Goal: Task Accomplishment & Management: Manage account settings

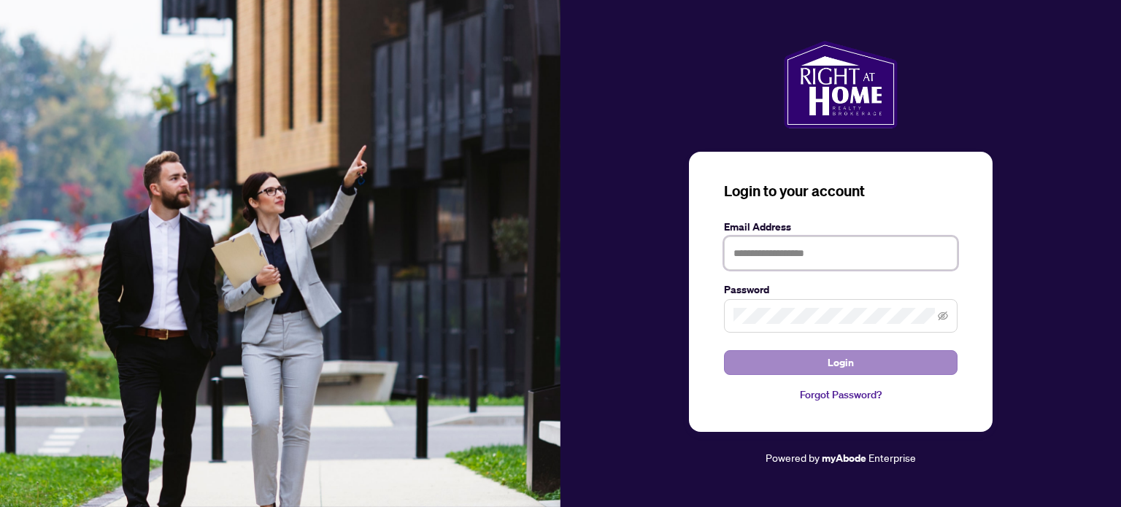
type input "**********"
click at [838, 360] on span "Login" at bounding box center [841, 362] width 26 height 23
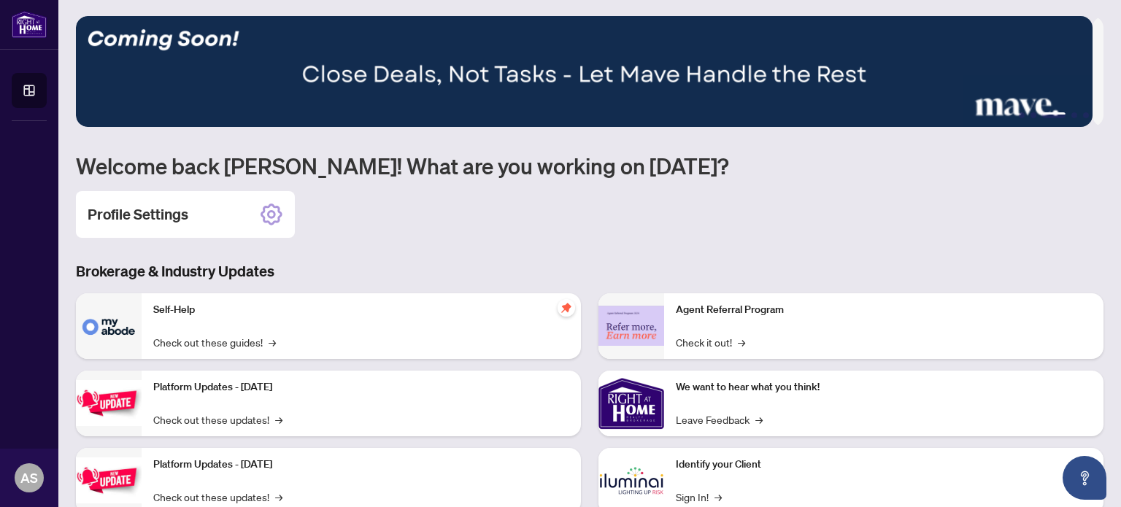
scroll to position [73, 0]
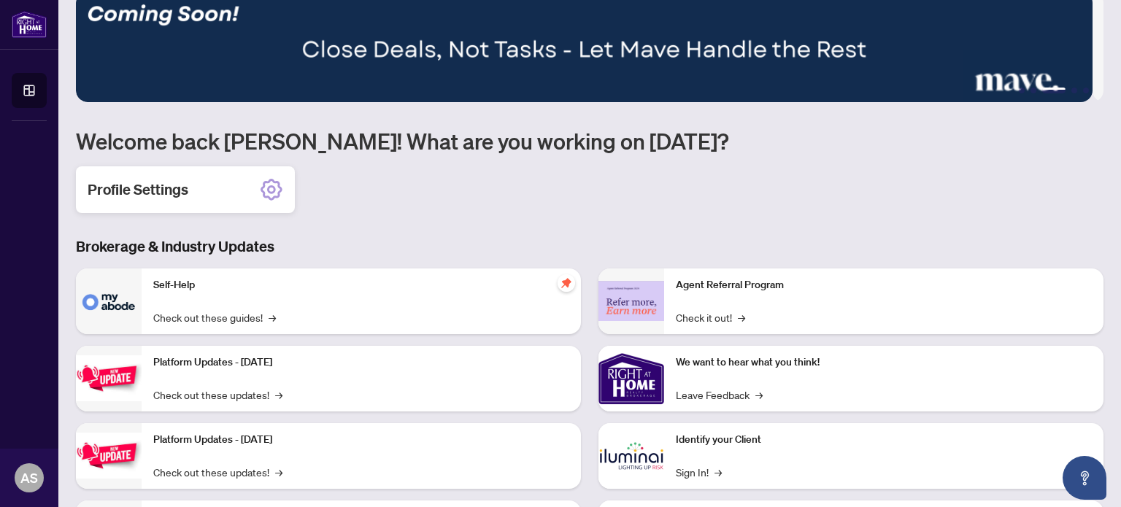
click at [269, 181] on icon at bounding box center [272, 190] width 22 height 22
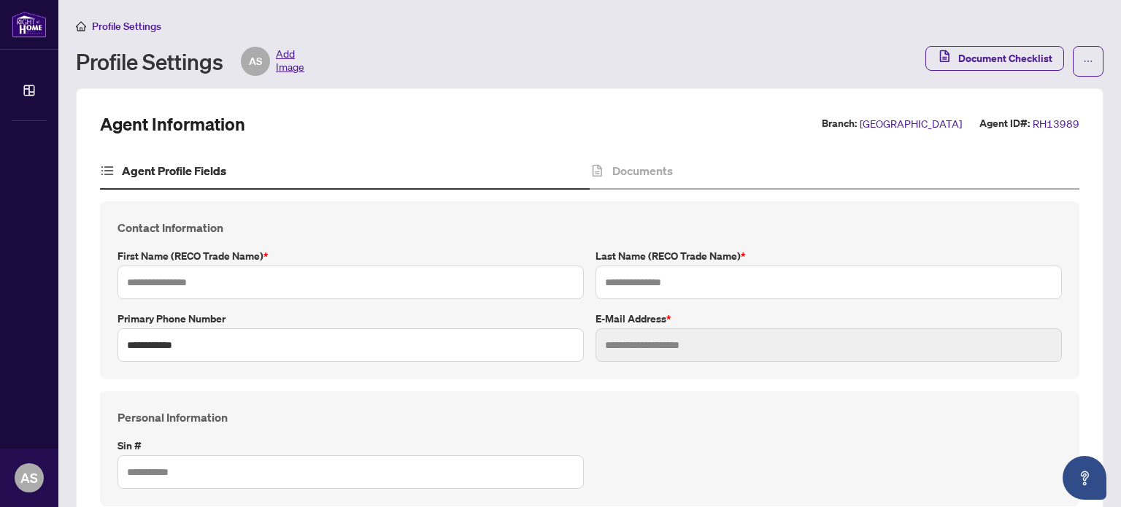
type input "******"
type input "**********"
type input "*********"
type input "**********"
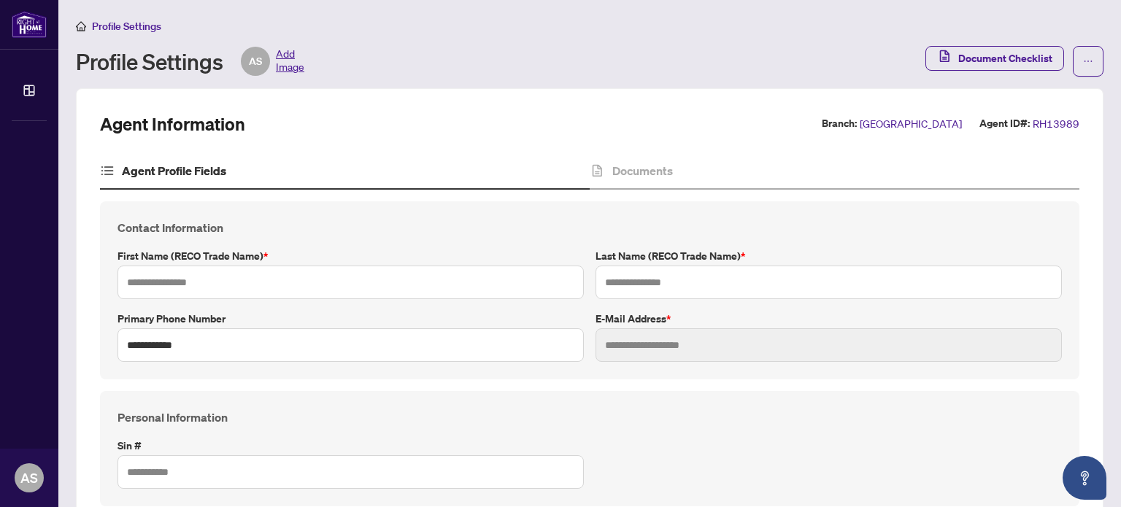
type input "*******"
type input "****"
type input "**********"
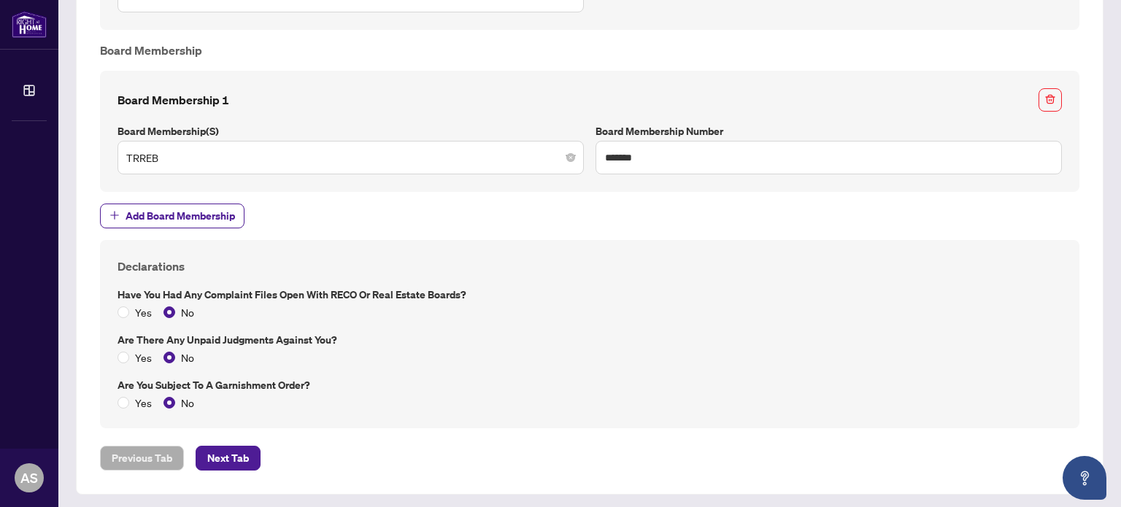
scroll to position [1076, 0]
click at [228, 463] on span "Next Tab" at bounding box center [228, 457] width 42 height 23
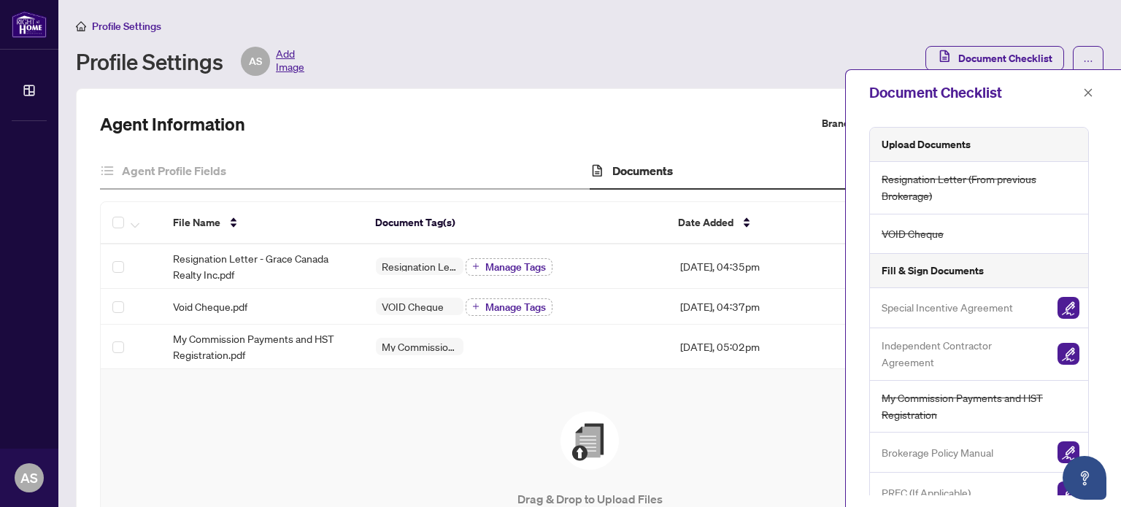
scroll to position [16, 0]
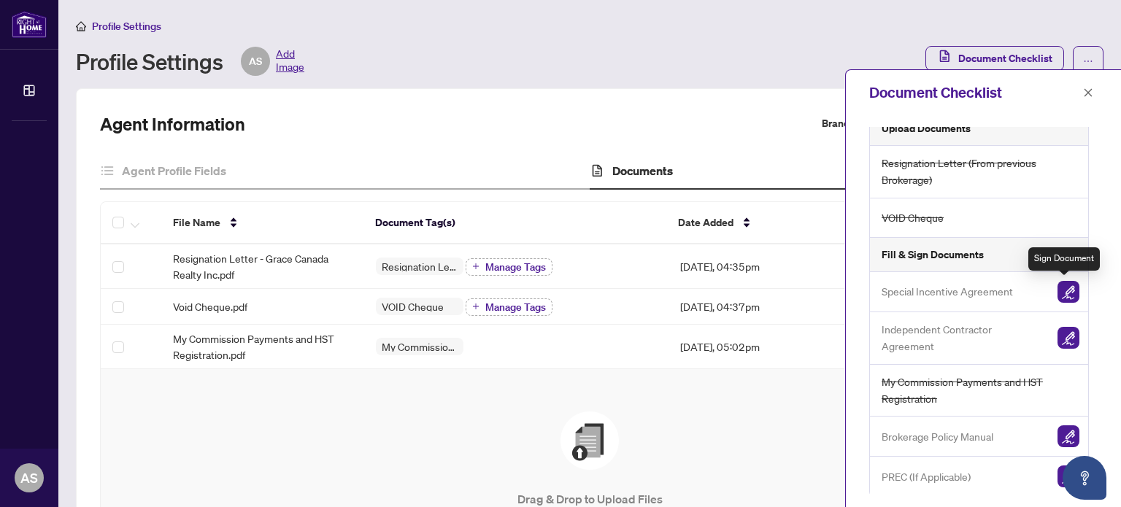
click at [1065, 290] on img "button" at bounding box center [1068, 292] width 22 height 22
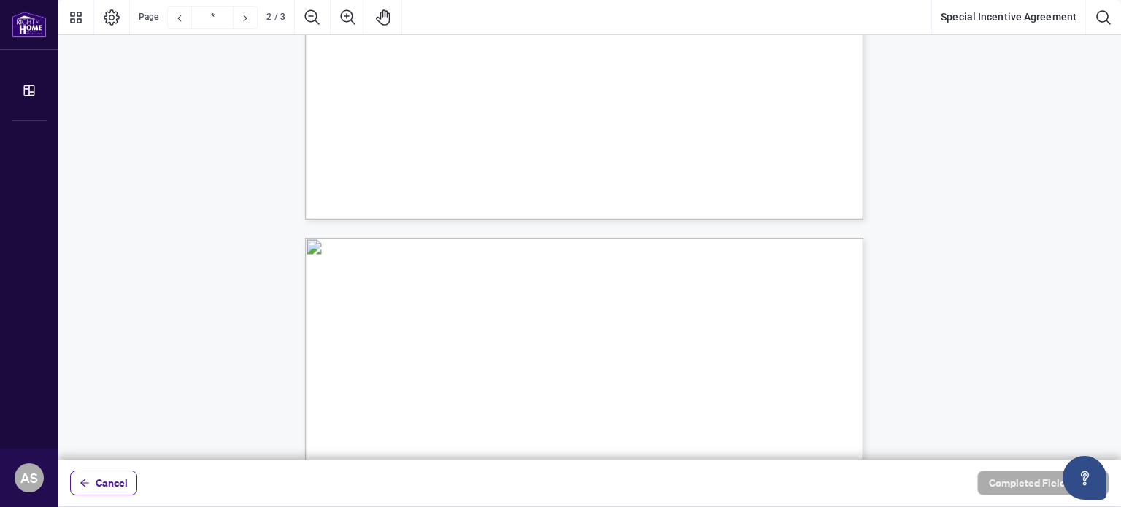
type input "*"
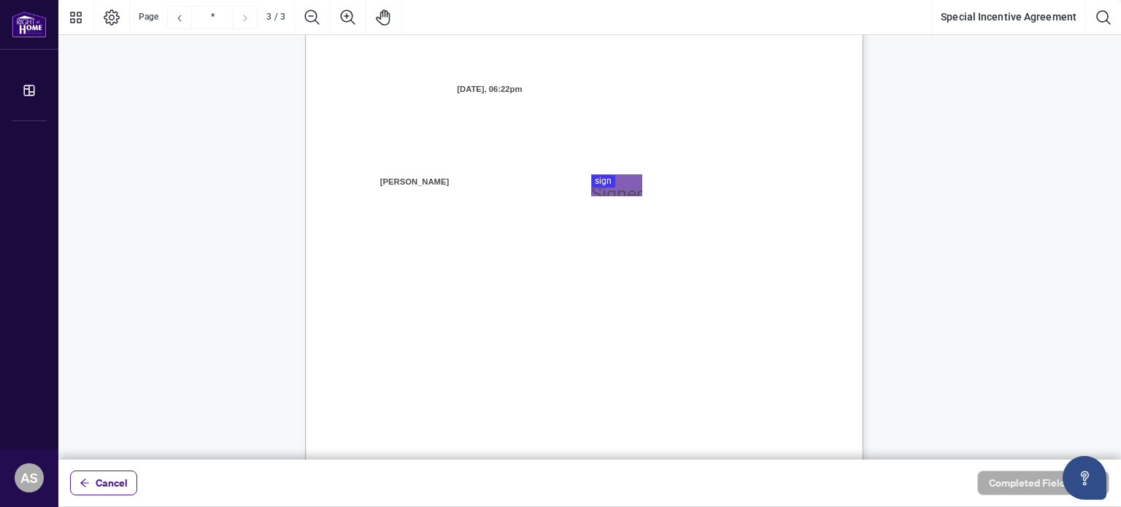
scroll to position [1516, 0]
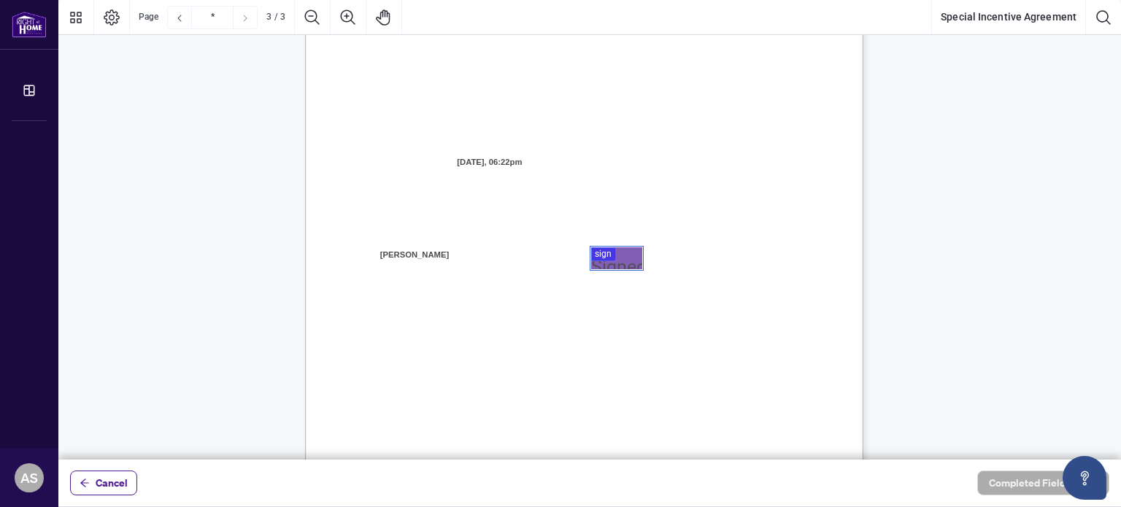
click at [597, 252] on div at bounding box center [589, 230] width 1062 height 460
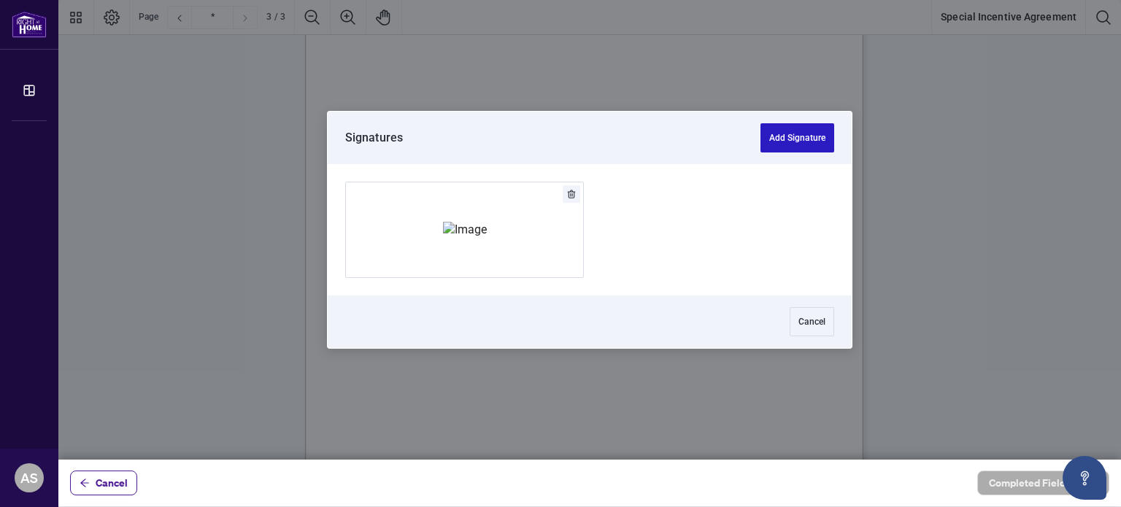
click at [782, 135] on button "Add Signature" at bounding box center [797, 137] width 74 height 29
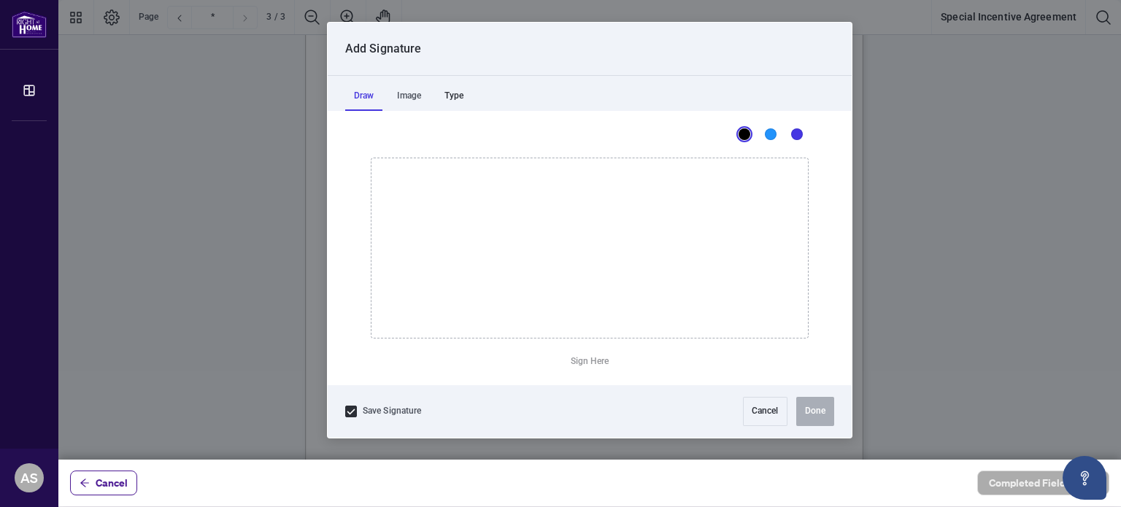
click at [454, 95] on div "Type" at bounding box center [454, 96] width 36 height 29
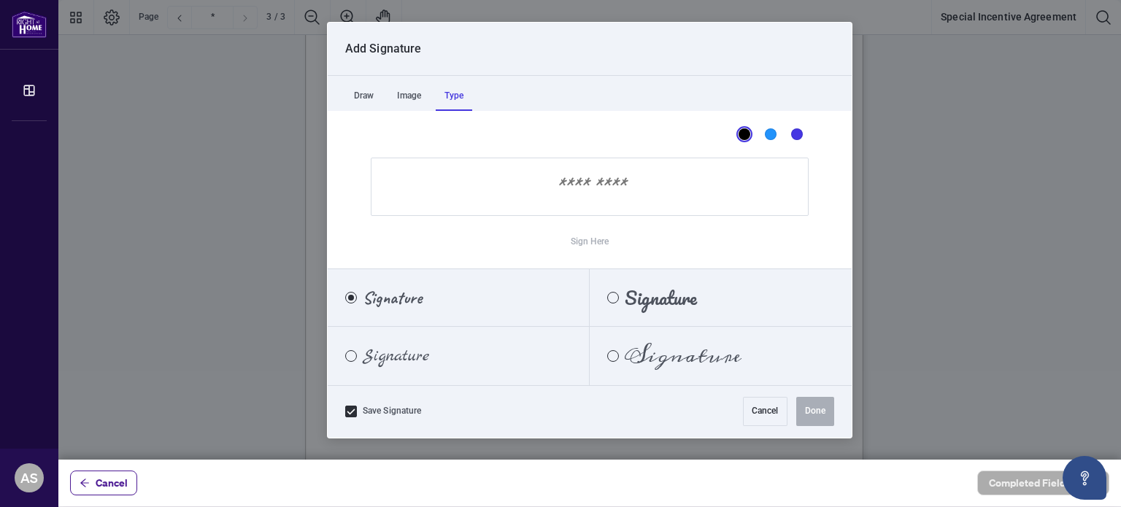
click at [398, 298] on span "Signature" at bounding box center [392, 298] width 59 height 16
click at [590, 187] on input "Sign Here" at bounding box center [590, 187] width 438 height 58
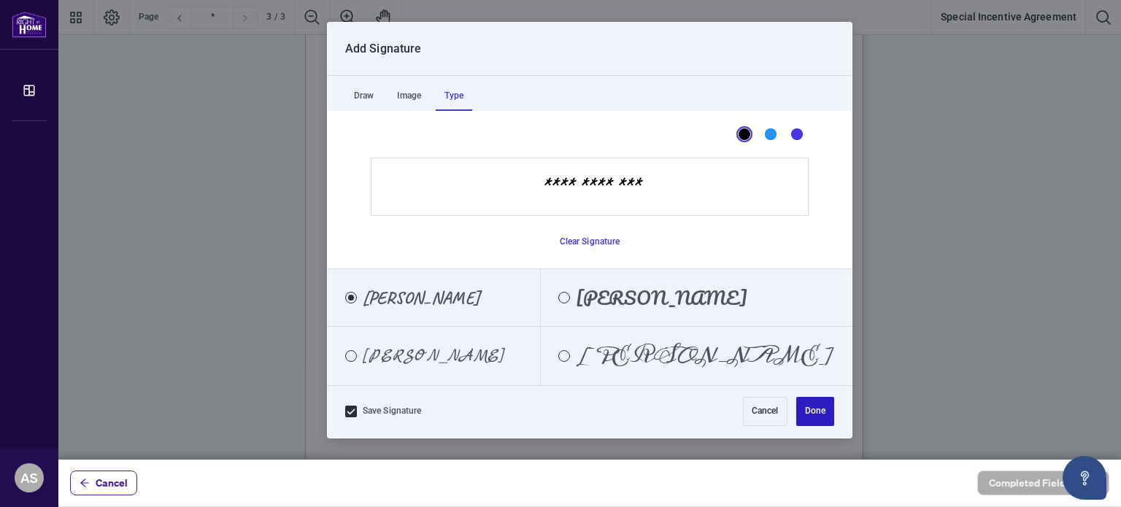
type input "**********"
click at [812, 411] on button "Done" at bounding box center [815, 411] width 38 height 29
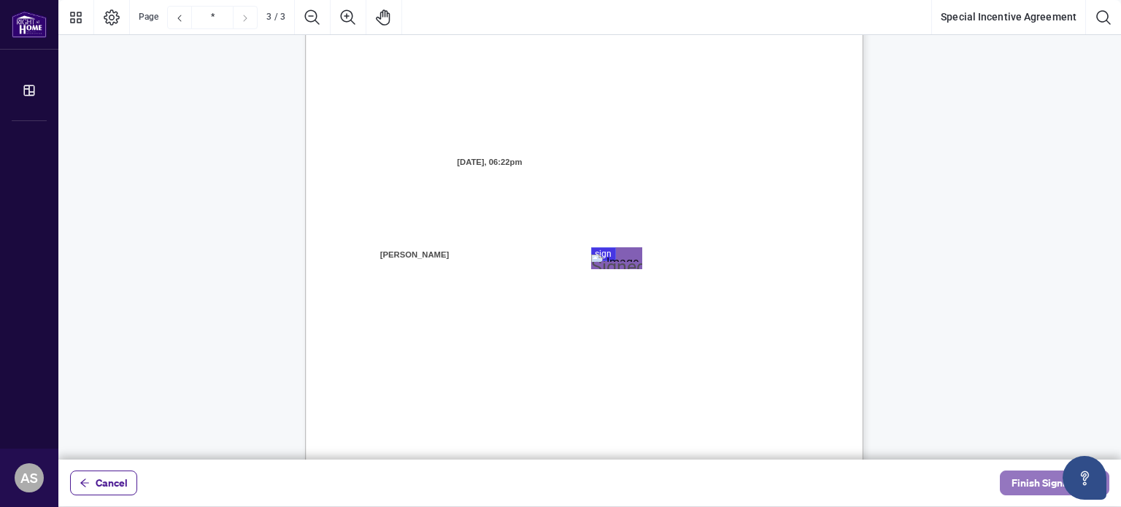
click at [1036, 486] on span "Finish Signing" at bounding box center [1044, 482] width 66 height 23
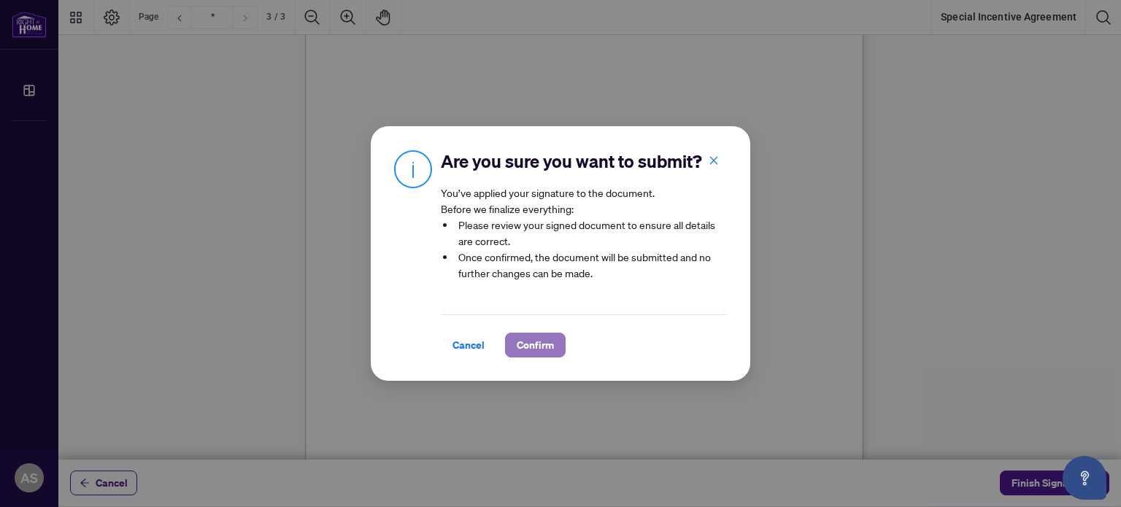
click at [517, 344] on span "Confirm" at bounding box center [535, 344] width 37 height 23
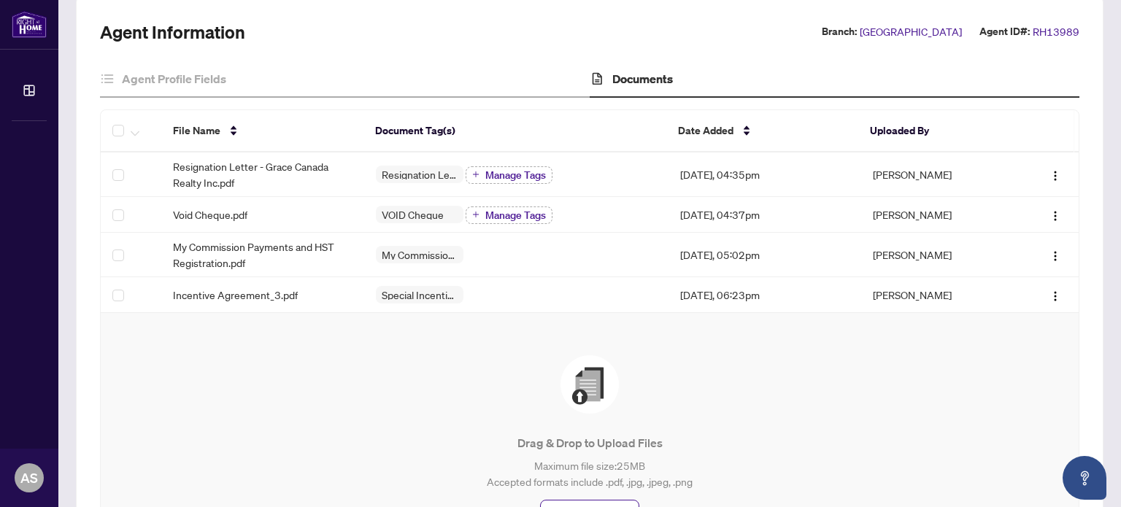
scroll to position [88, 0]
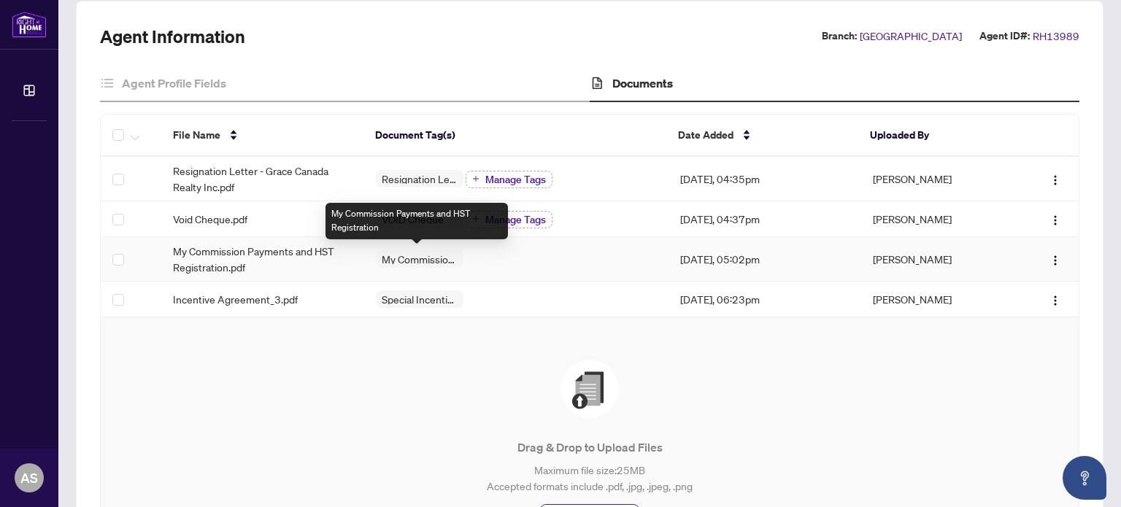
click at [412, 257] on span "My Commission Payments and HST Registration" at bounding box center [420, 259] width 88 height 10
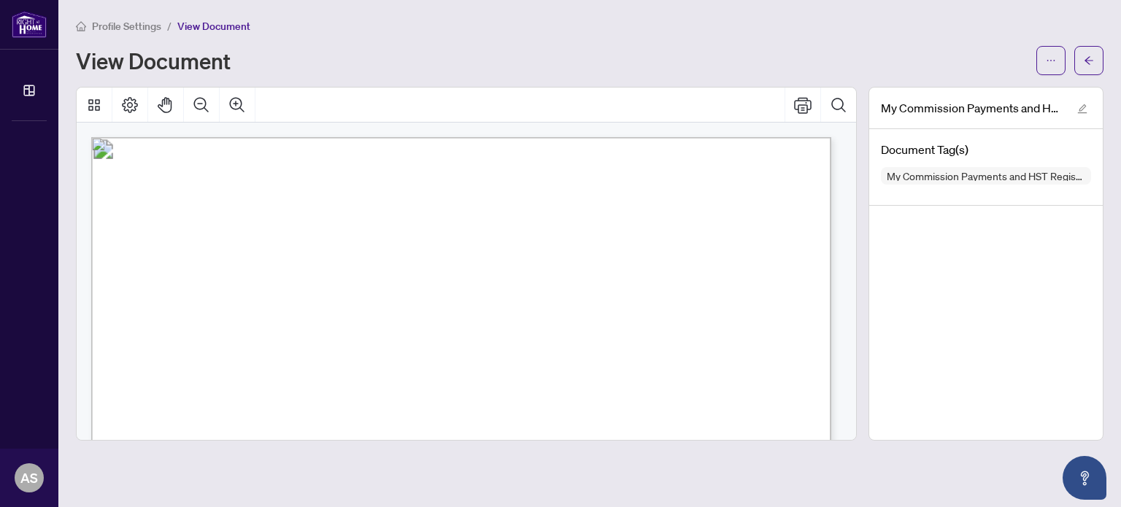
click at [206, 26] on span "View Document" at bounding box center [213, 26] width 73 height 13
click at [1089, 61] on icon "arrow-left" at bounding box center [1089, 60] width 10 height 10
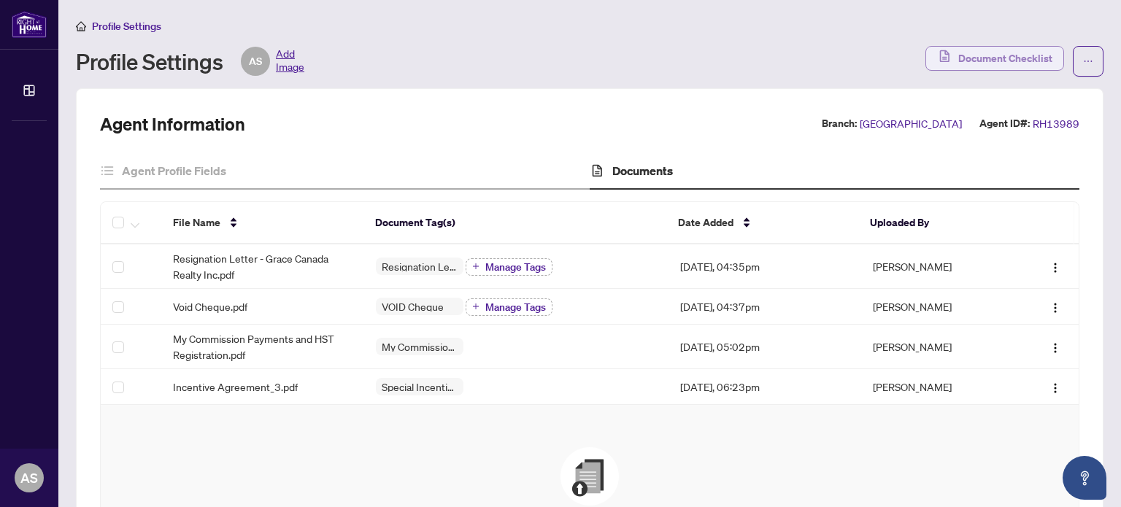
click at [1010, 54] on span "Document Checklist" at bounding box center [1005, 58] width 94 height 23
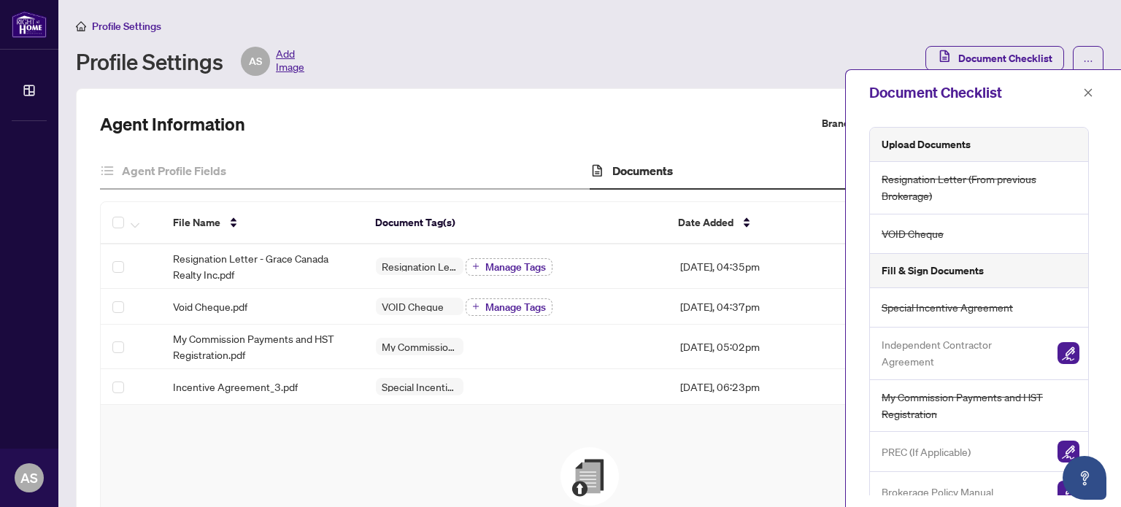
scroll to position [15, 0]
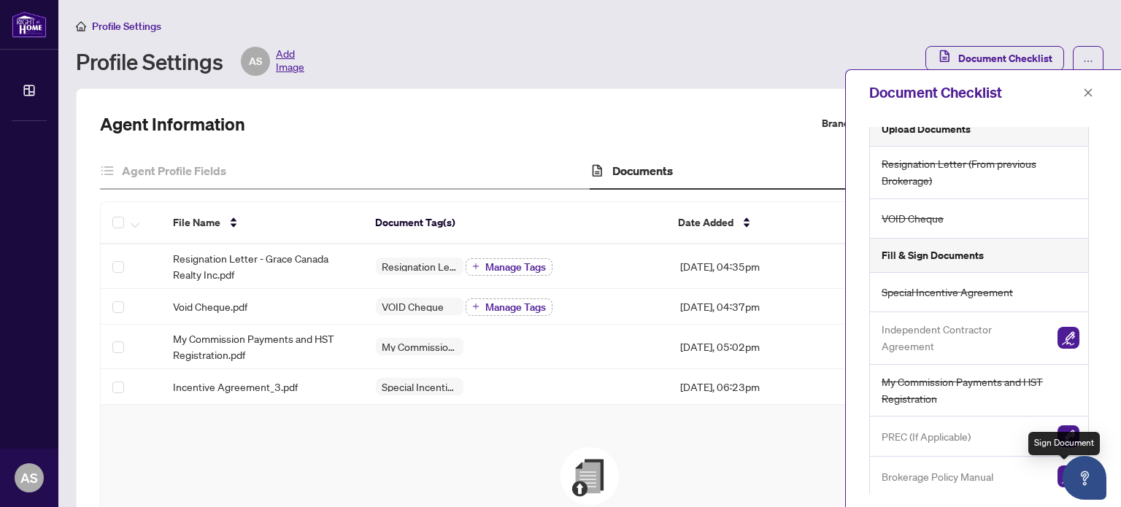
click at [1060, 478] on img "button" at bounding box center [1068, 477] width 22 height 22
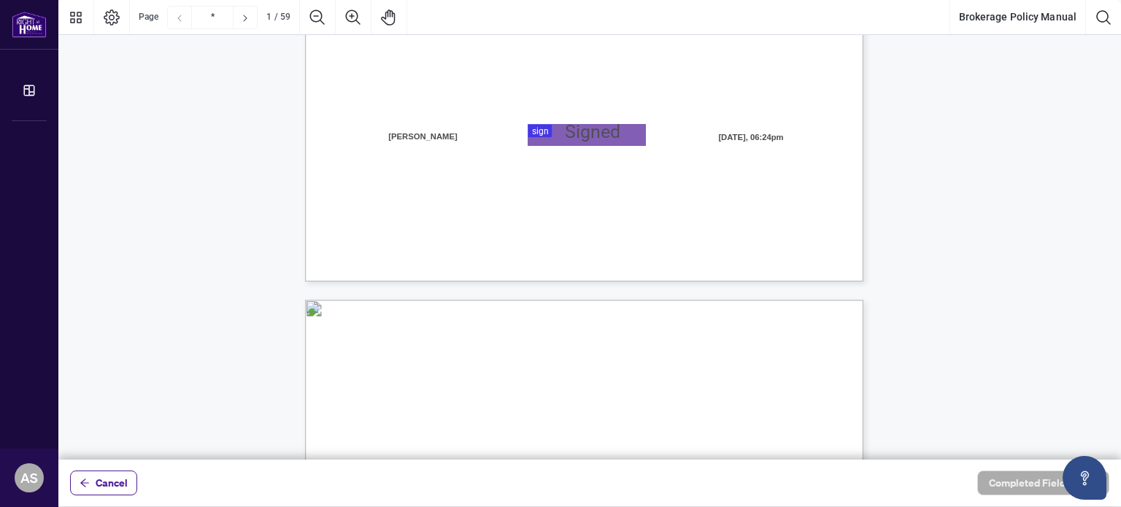
scroll to position [438, 0]
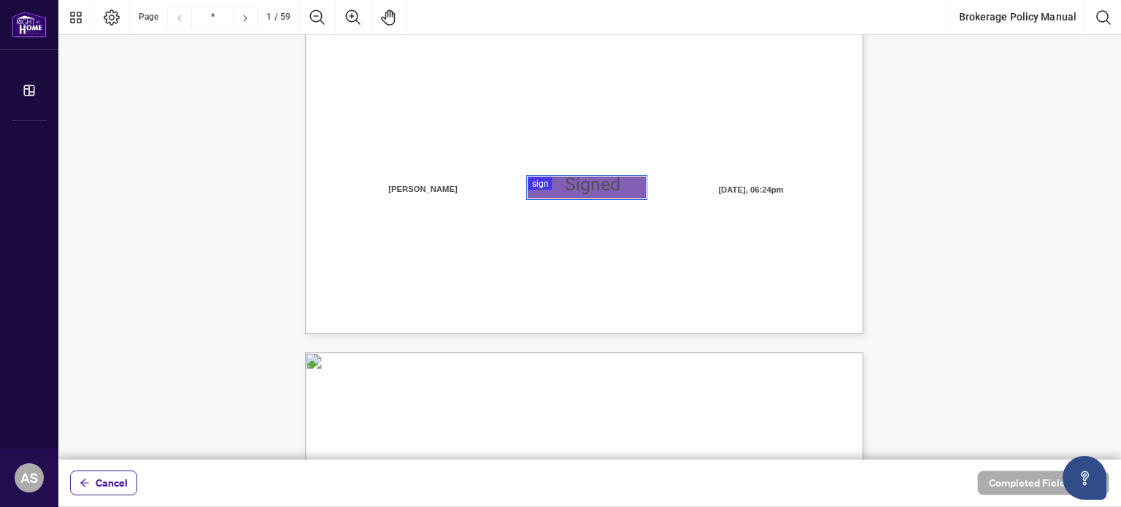
click at [541, 182] on div at bounding box center [589, 230] width 1062 height 460
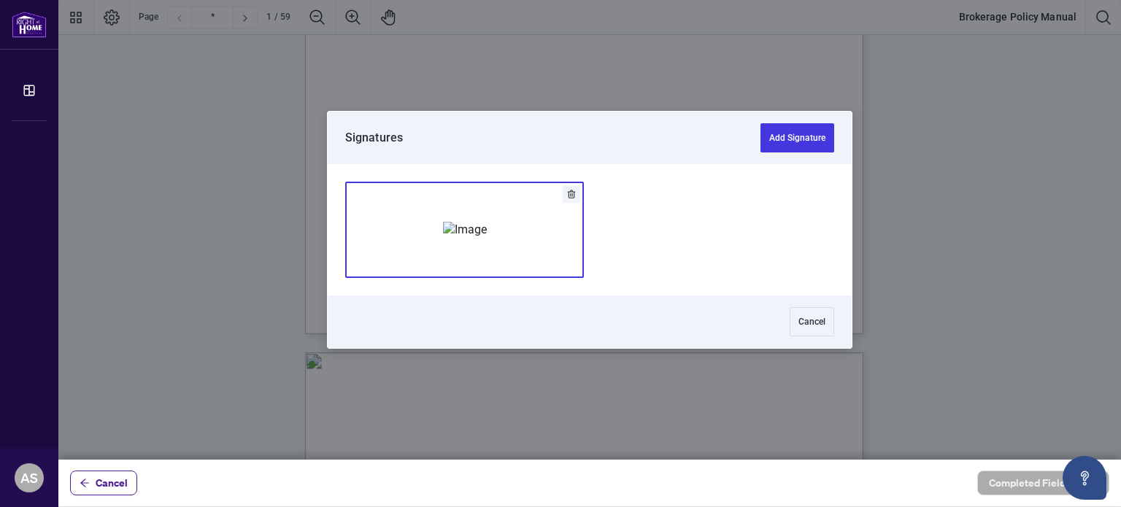
click at [487, 223] on img "Add Signature" at bounding box center [465, 230] width 44 height 16
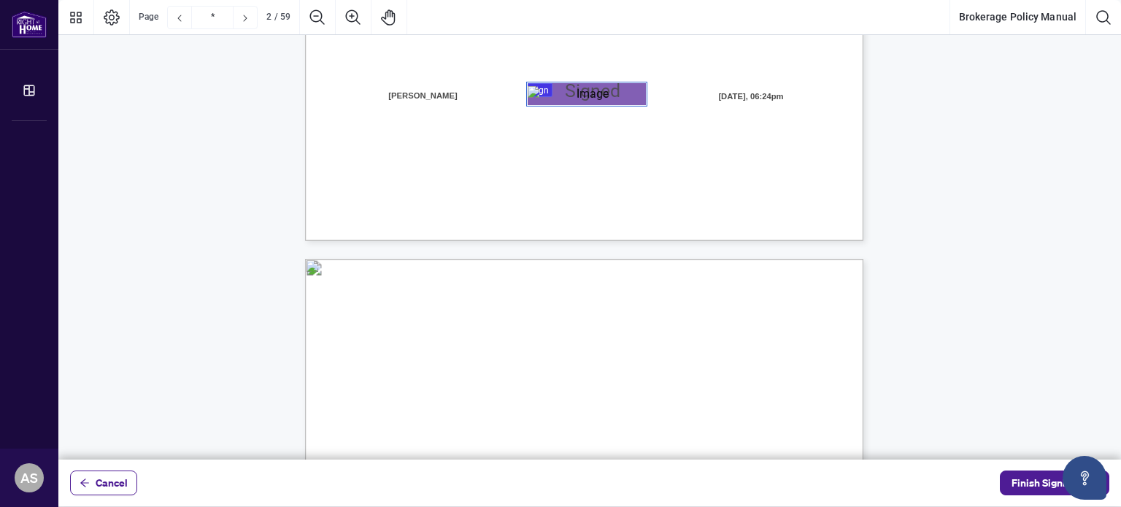
type input "*"
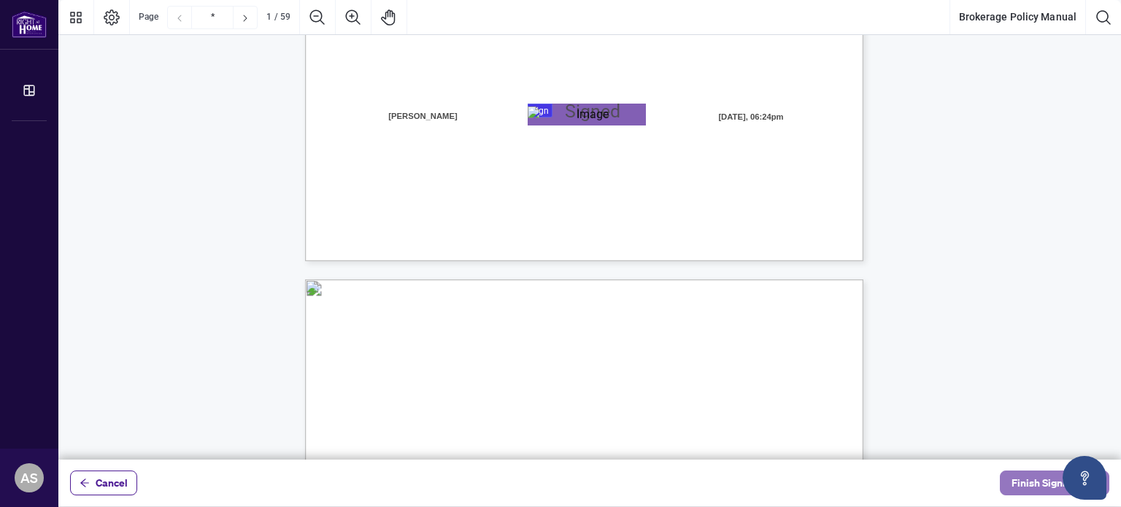
click at [1030, 485] on span "Finish Signing" at bounding box center [1044, 482] width 66 height 23
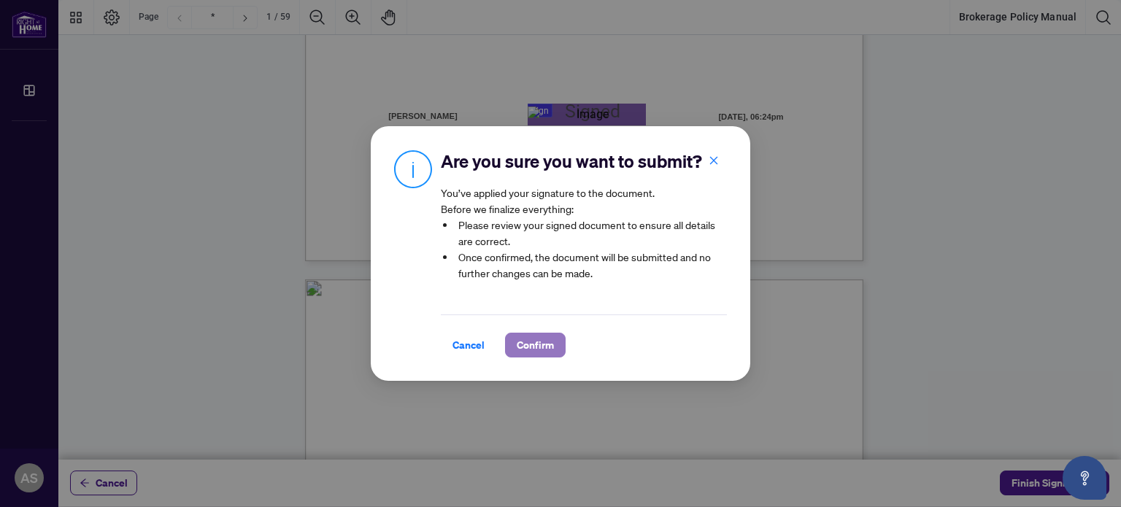
click at [550, 350] on span "Confirm" at bounding box center [535, 344] width 37 height 23
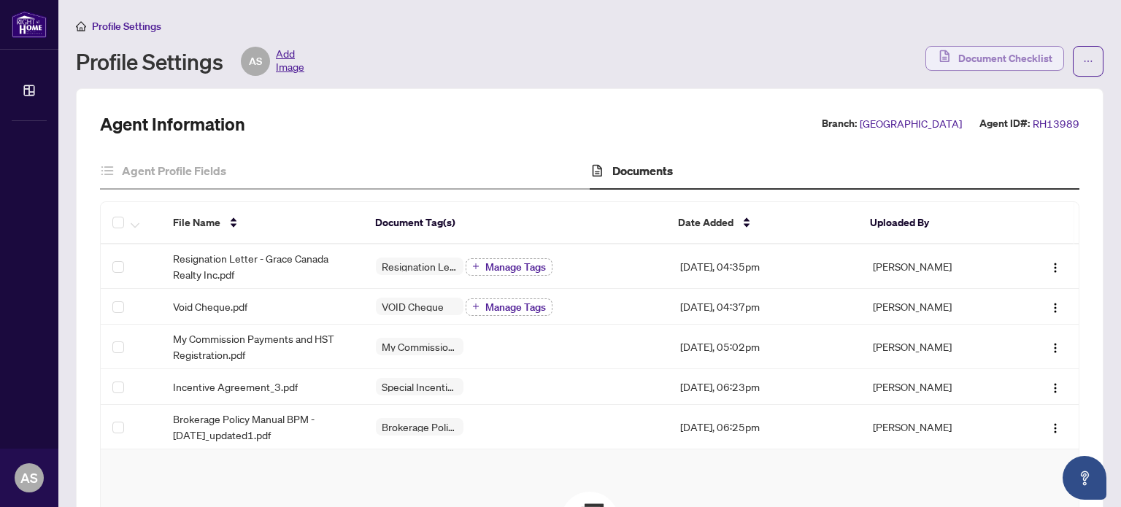
click at [1026, 53] on span "Document Checklist" at bounding box center [1005, 58] width 94 height 23
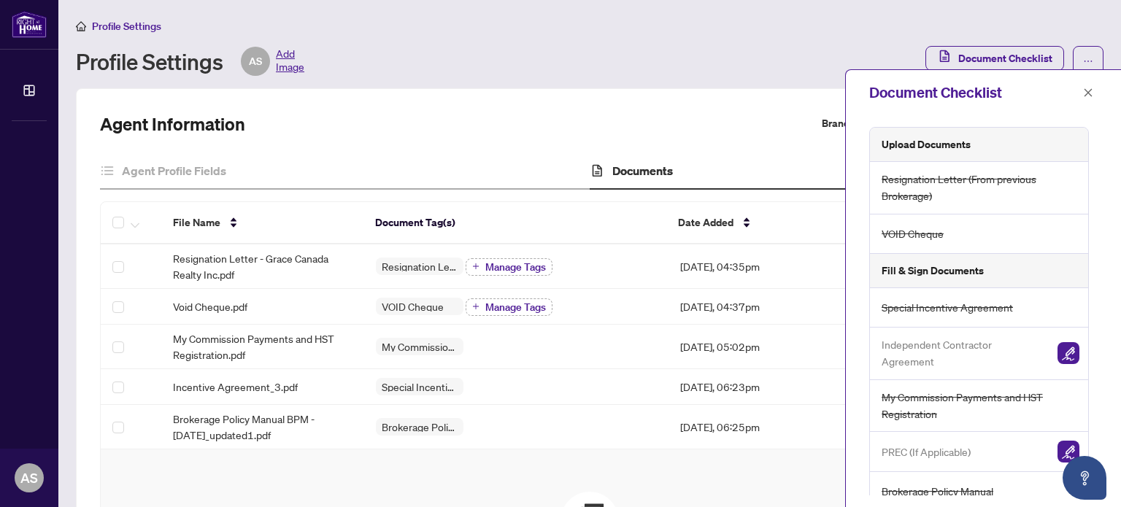
scroll to position [15, 0]
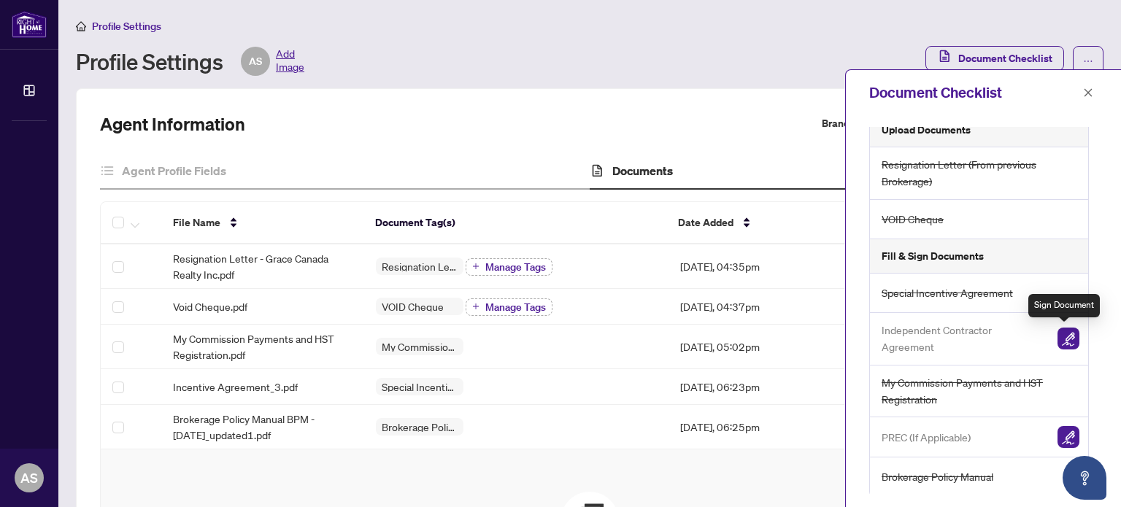
click at [1065, 336] on img "button" at bounding box center [1068, 339] width 22 height 22
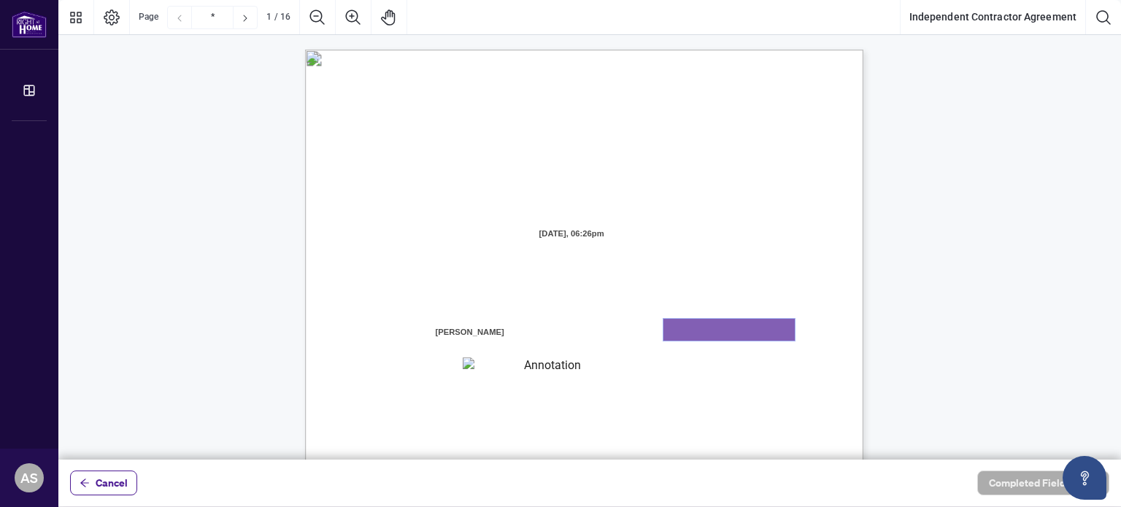
click at [708, 329] on textarea "01K2N7ZVXADQDZS13CP82GTG0Z" at bounding box center [728, 330] width 131 height 22
type textarea "**********"
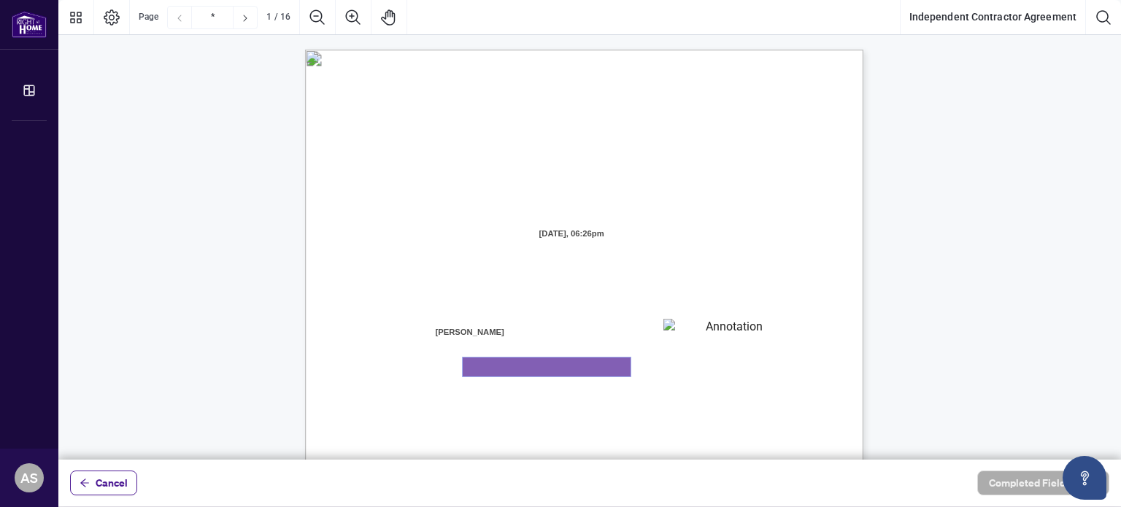
click at [544, 364] on textarea "01K2N800VRNZWEDT7GS4268ZBH" at bounding box center [547, 367] width 168 height 19
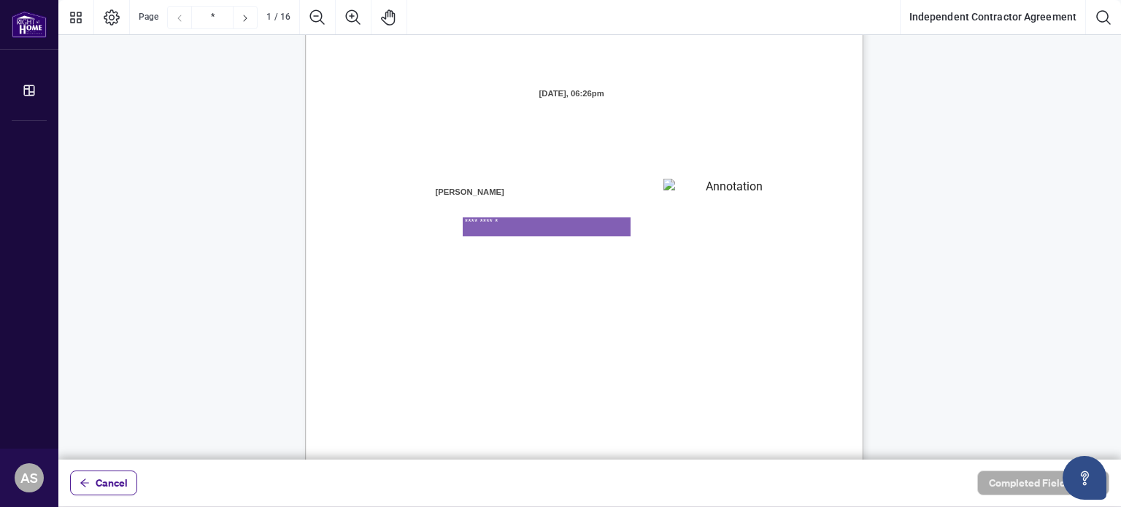
scroll to position [146, 0]
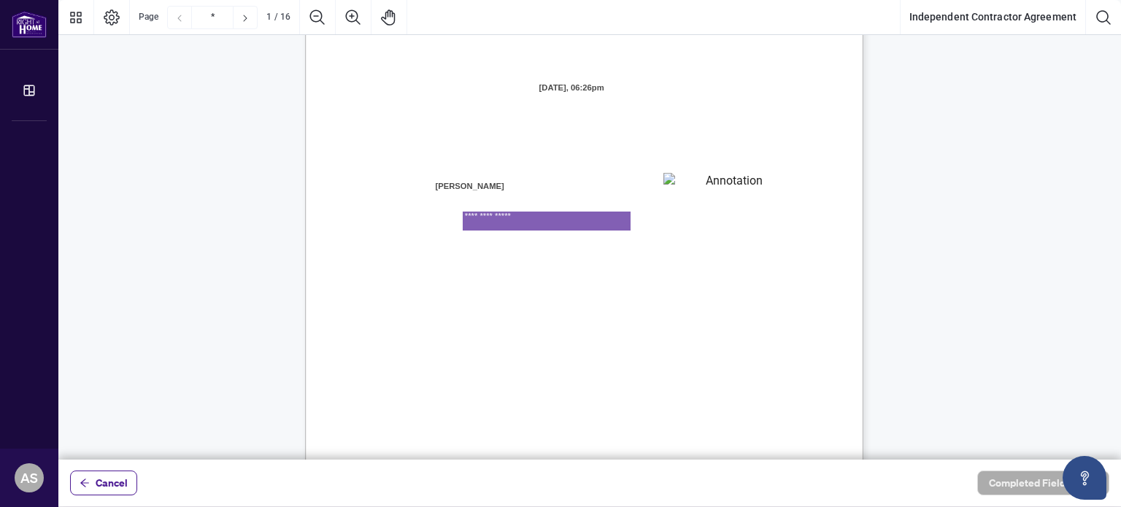
drag, startPoint x: 534, startPoint y: 221, endPoint x: 429, endPoint y: 221, distance: 105.1
click at [429, 221] on div "INDEPENDENT CONTRACTOR AGREEMENT THIS AGREEMENT is made as of (the “Effective D…" at bounding box center [584, 265] width 558 height 722
type textarea "**********"
drag, startPoint x: 554, startPoint y: 220, endPoint x: 414, endPoint y: 218, distance: 140.1
click at [414, 218] on div "INDEPENDENT CONTRACTOR AGREEMENT THIS AGREEMENT is made as of (the “Effective D…" at bounding box center [584, 265] width 558 height 722
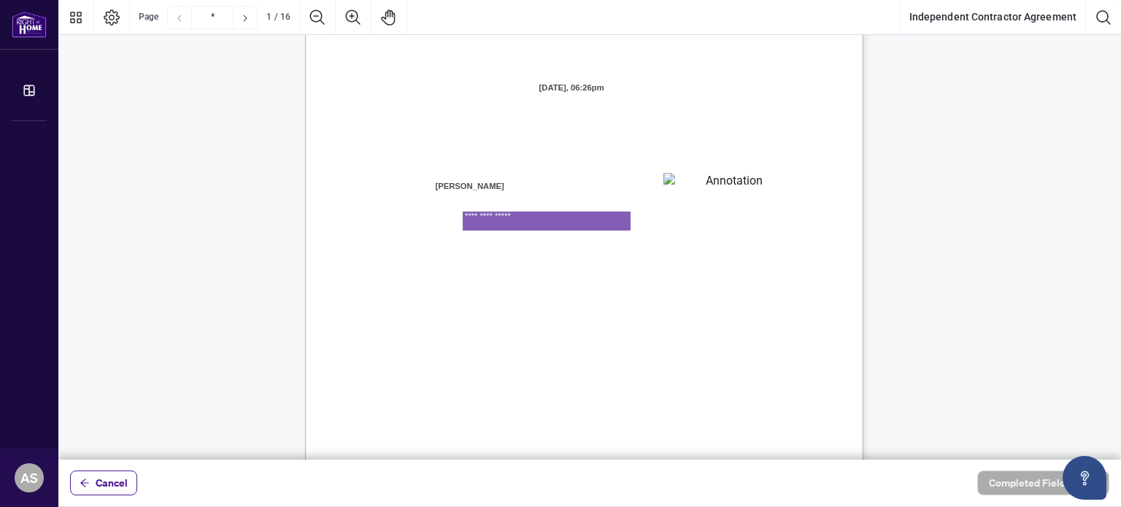
click at [677, 310] on div "INDEPENDENT CONTRACTOR AGREEMENT THIS AGREEMENT is made as of (the “Effective D…" at bounding box center [654, 355] width 698 height 903
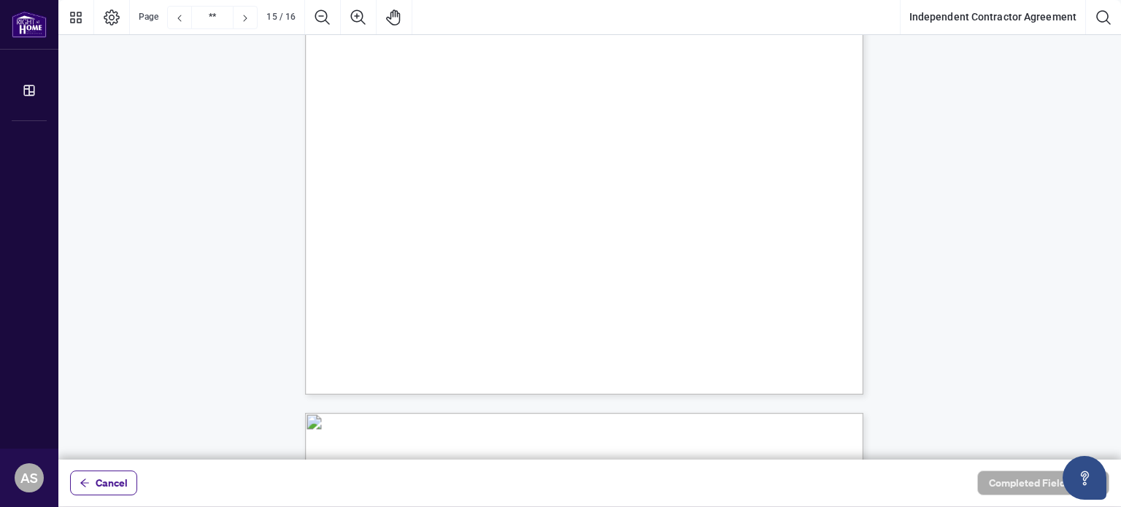
type input "**"
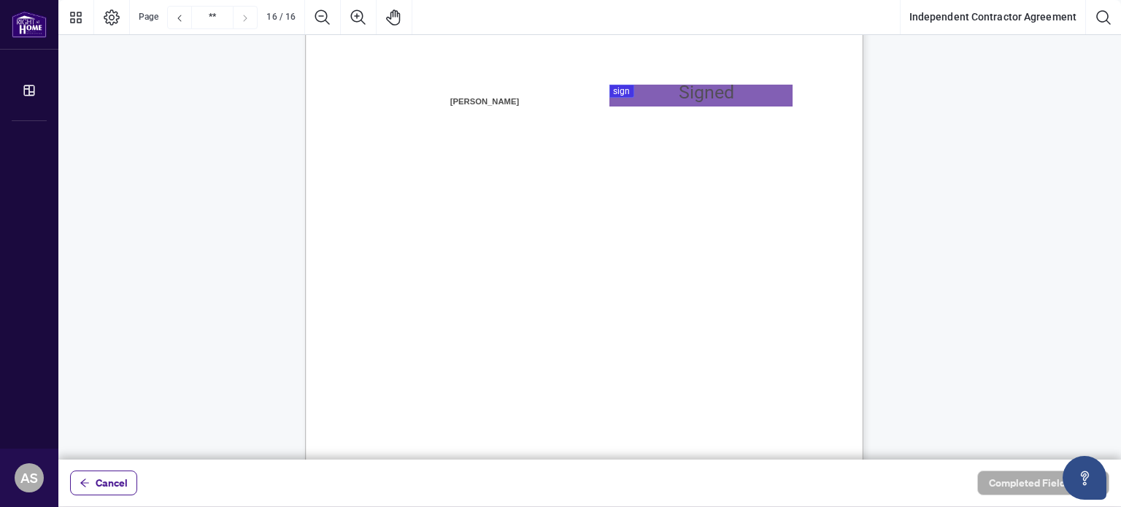
scroll to position [11238, 0]
click at [625, 90] on div at bounding box center [589, 230] width 1062 height 460
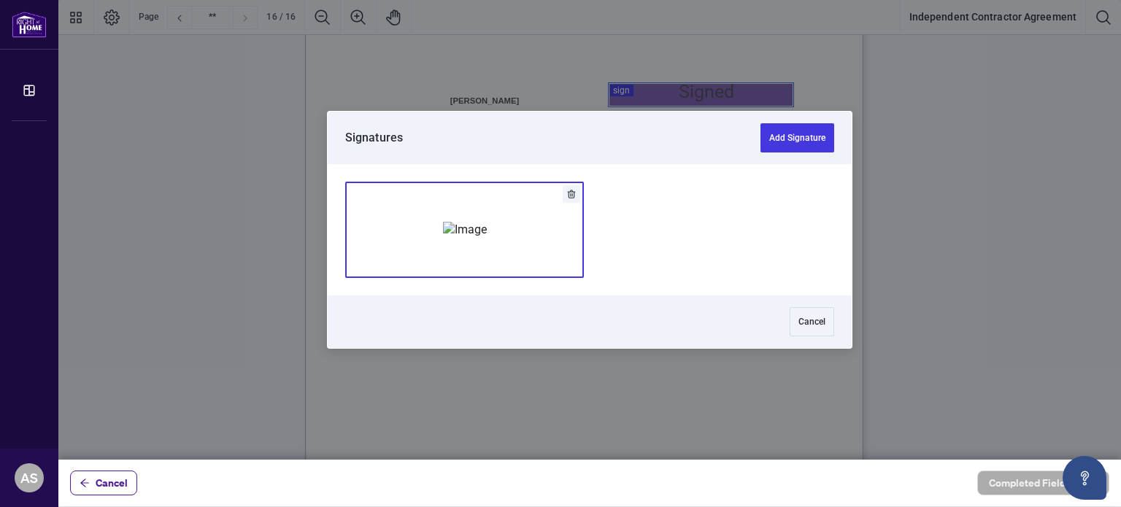
click at [487, 238] on img "Add Signature" at bounding box center [465, 230] width 44 height 16
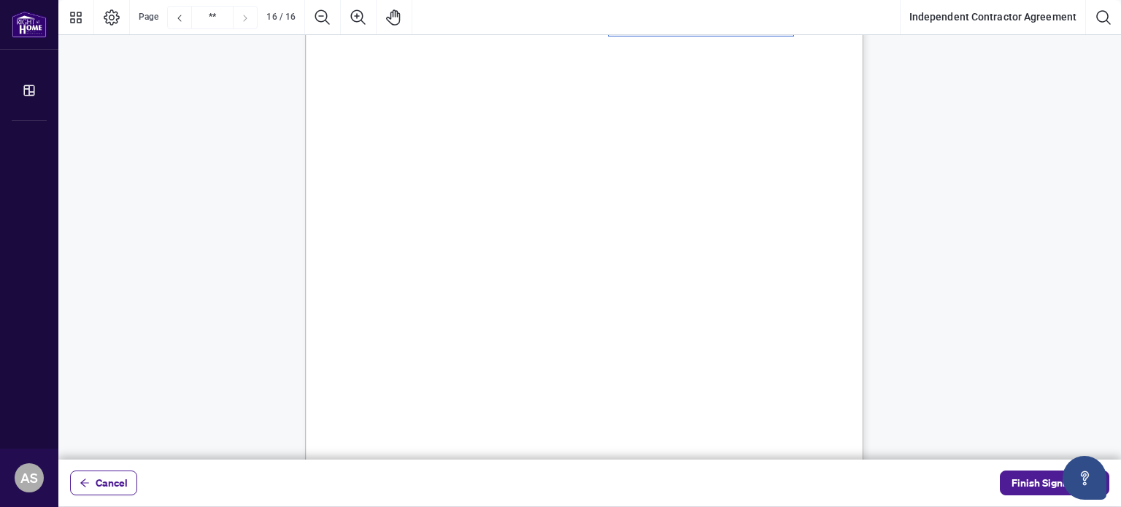
scroll to position [11436, 0]
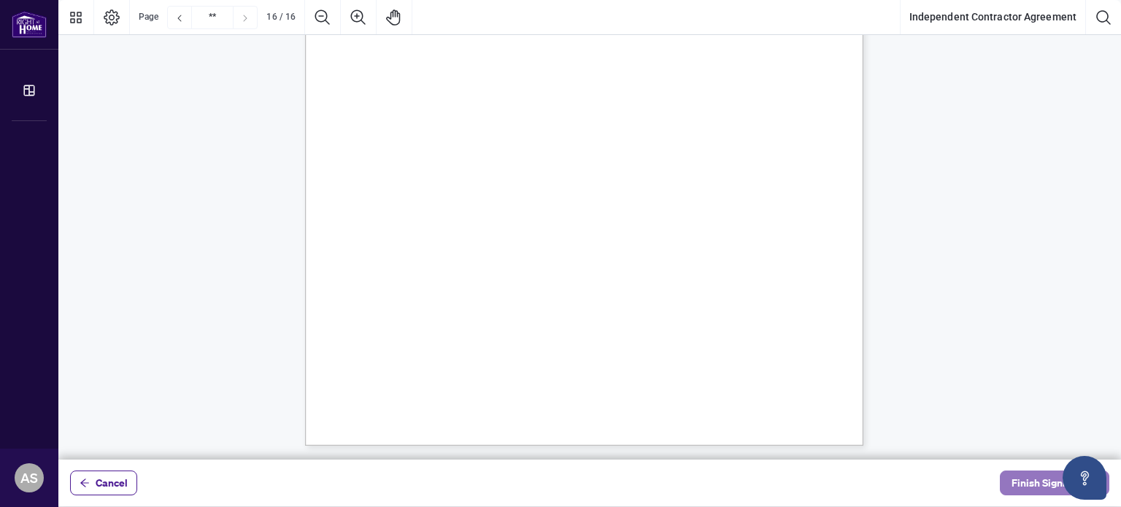
click at [1033, 483] on span "Finish Signing" at bounding box center [1044, 482] width 66 height 23
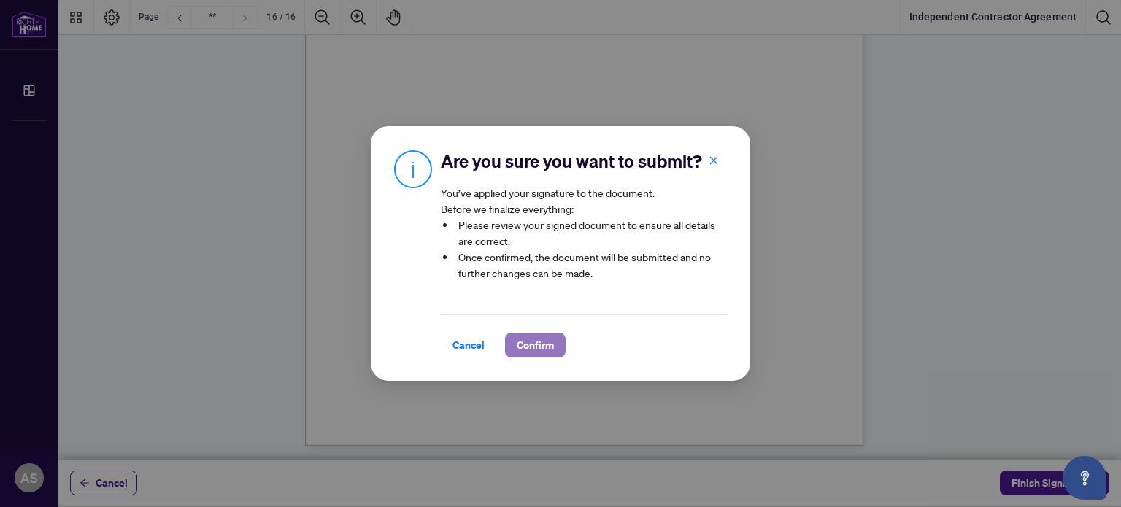
click at [540, 350] on span "Confirm" at bounding box center [535, 344] width 37 height 23
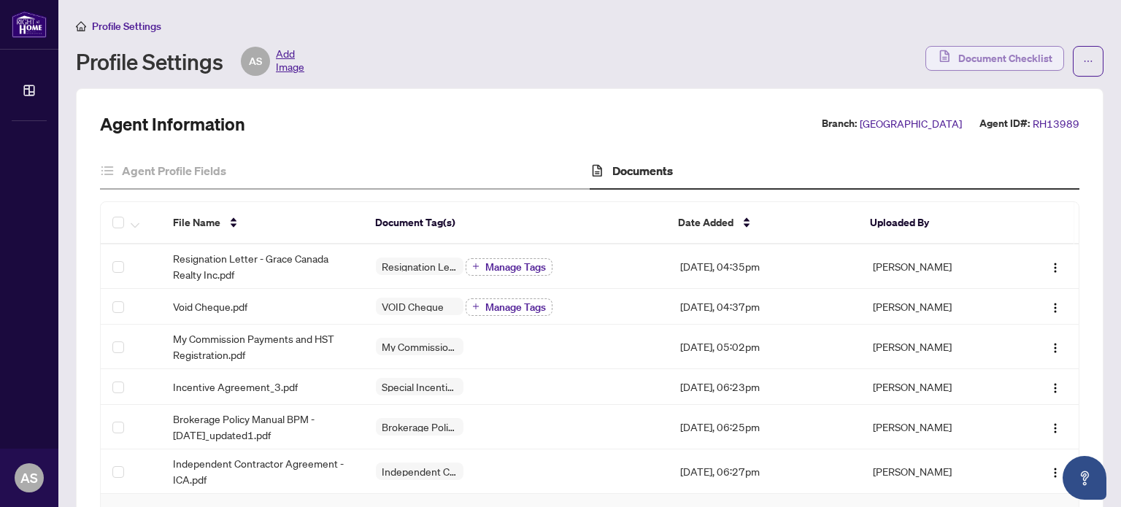
click at [976, 57] on span "Document Checklist" at bounding box center [1005, 58] width 94 height 23
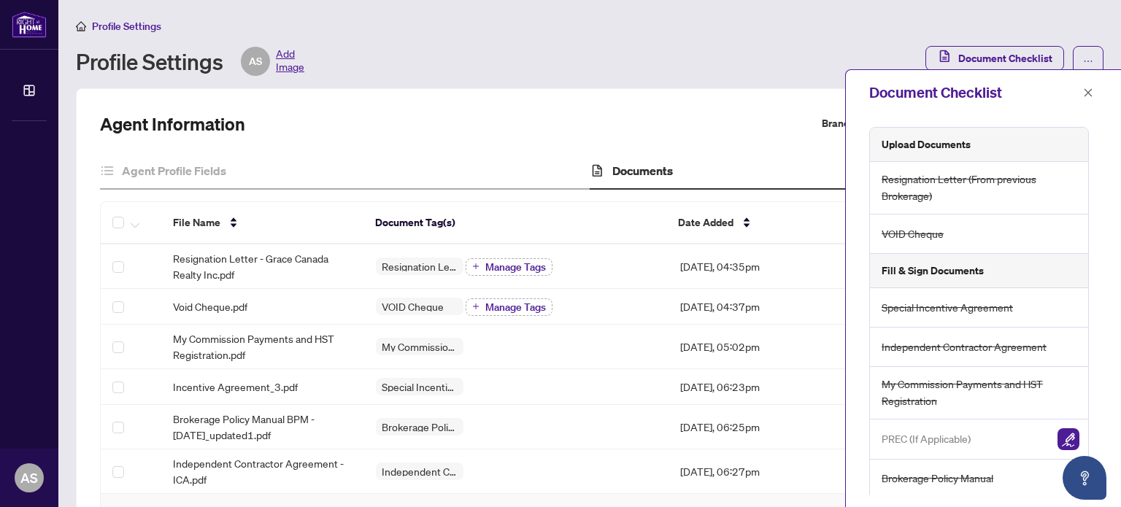
scroll to position [219, 0]
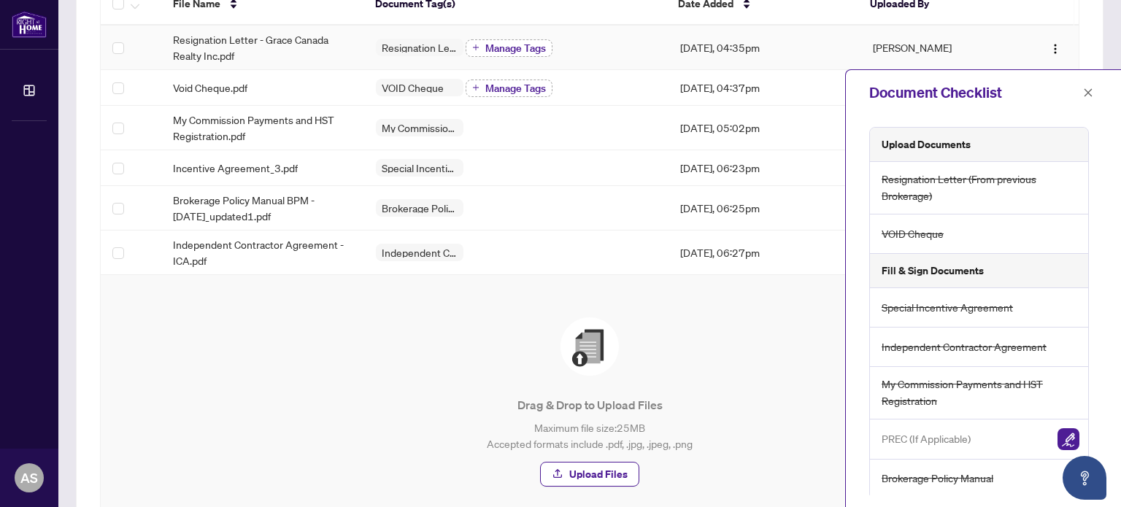
click at [515, 46] on span "Manage Tags" at bounding box center [515, 48] width 61 height 10
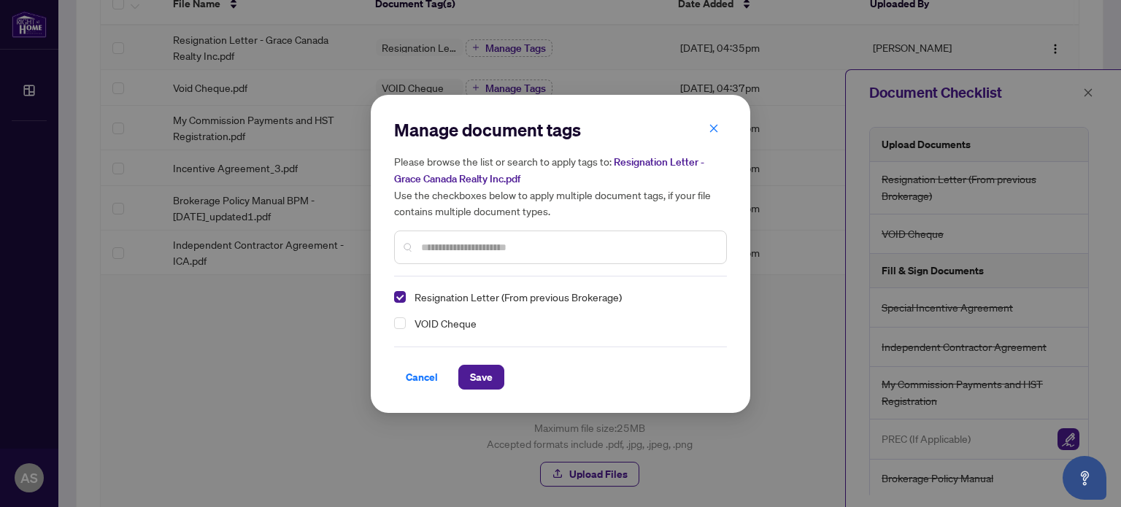
click at [717, 132] on icon "close" at bounding box center [714, 128] width 10 height 10
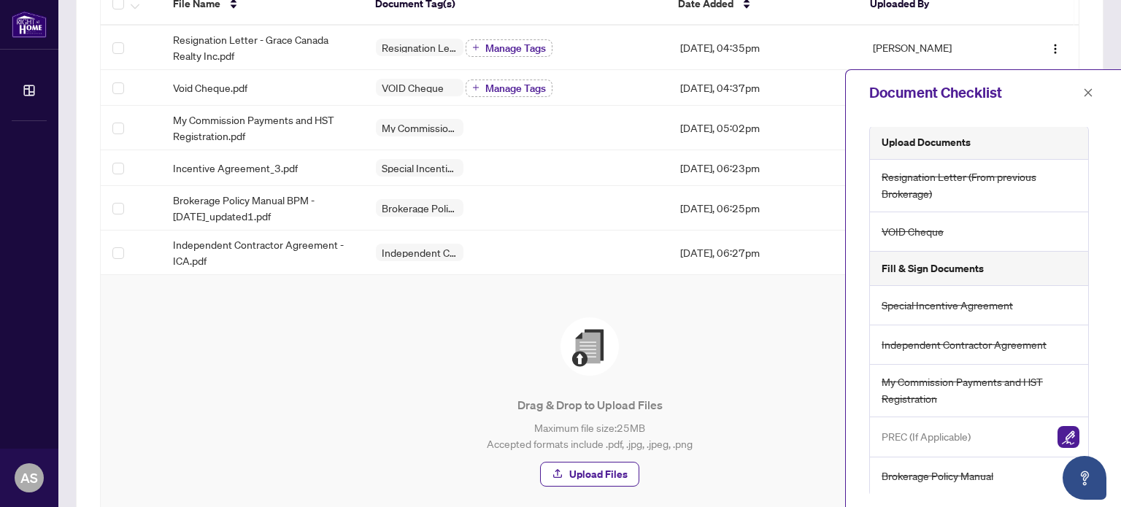
scroll to position [0, 0]
click at [1088, 94] on icon "close" at bounding box center [1088, 93] width 10 height 10
